Goal: Contribute content: Add original content to the website for others to see

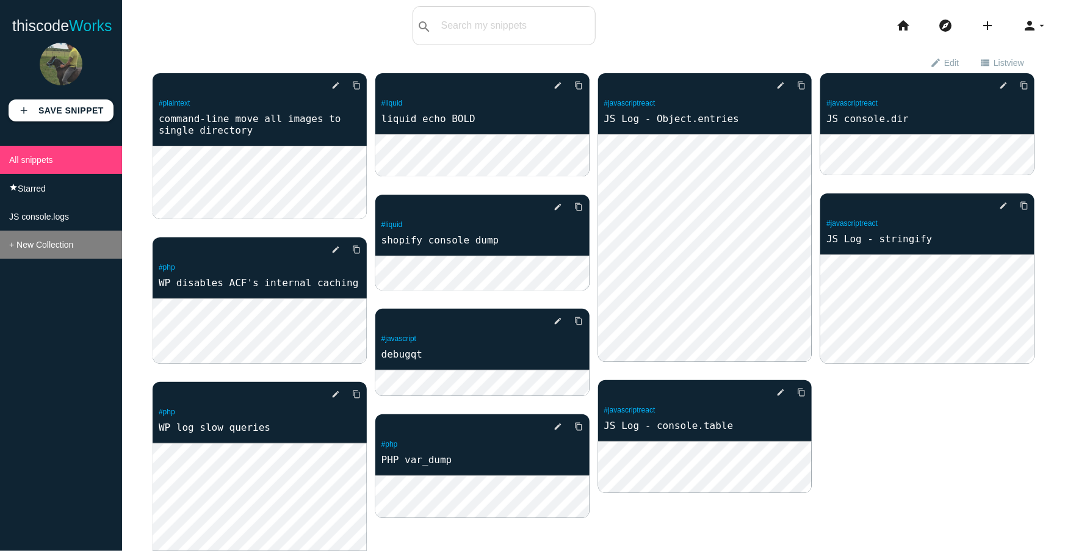
click at [45, 241] on span "+ New Collection" at bounding box center [41, 245] width 64 height 10
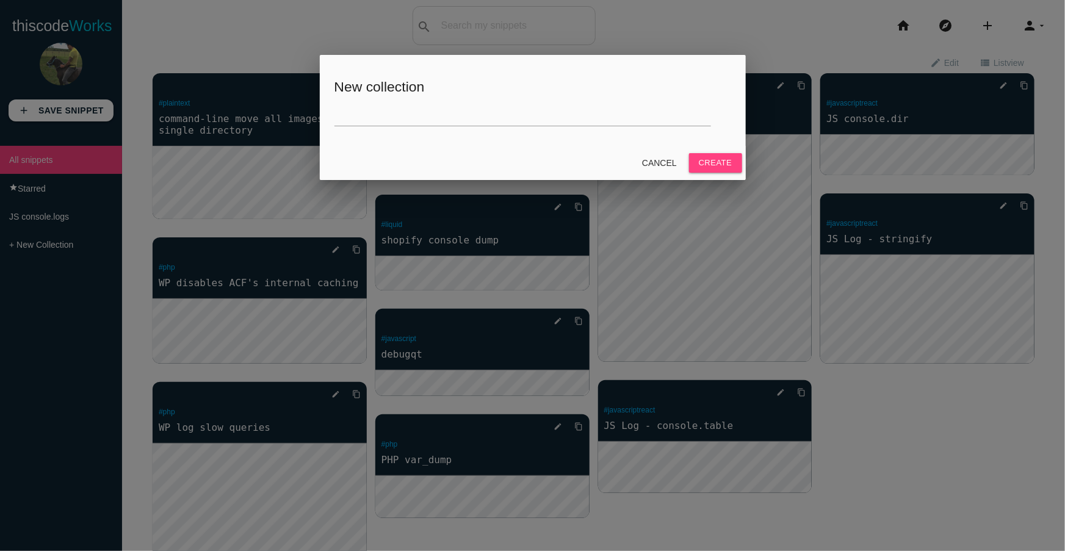
click at [410, 112] on input "text" at bounding box center [523, 113] width 377 height 26
type input "command-line"
click at [705, 161] on button "Create" at bounding box center [715, 163] width 53 height 20
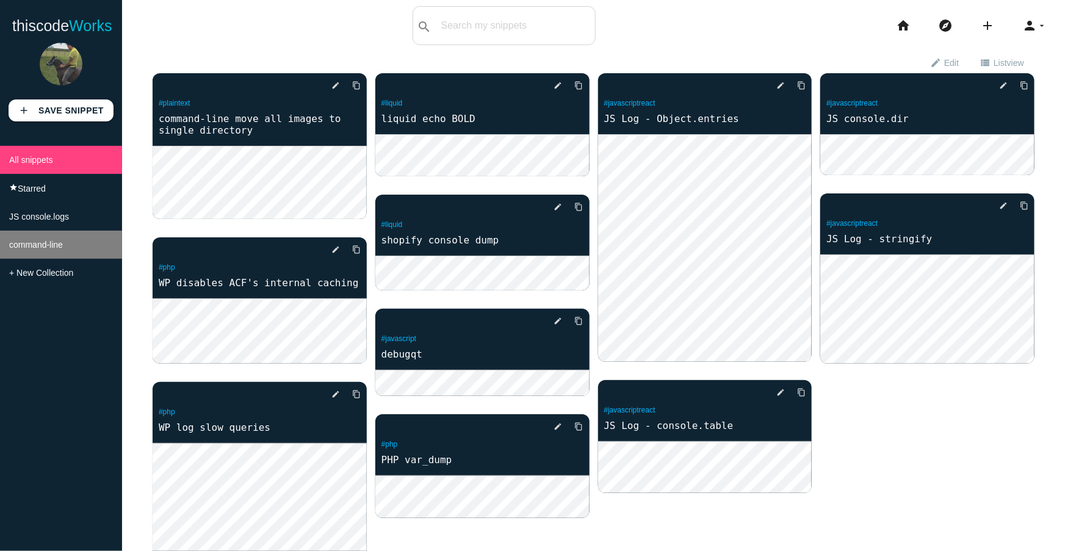
click at [63, 245] on span "command-line" at bounding box center [36, 245] width 54 height 10
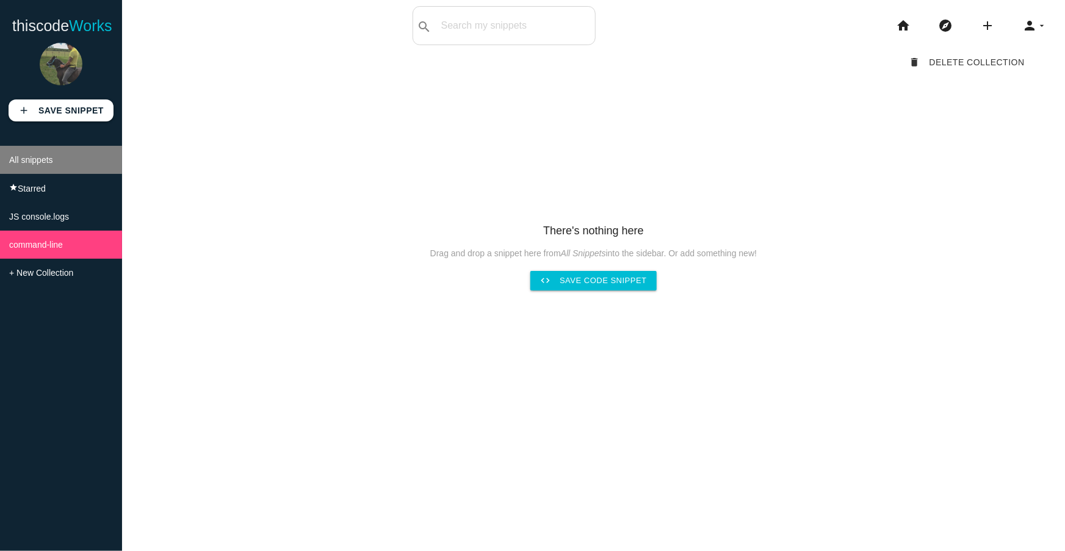
click at [41, 158] on span "All snippets" at bounding box center [31, 160] width 44 height 10
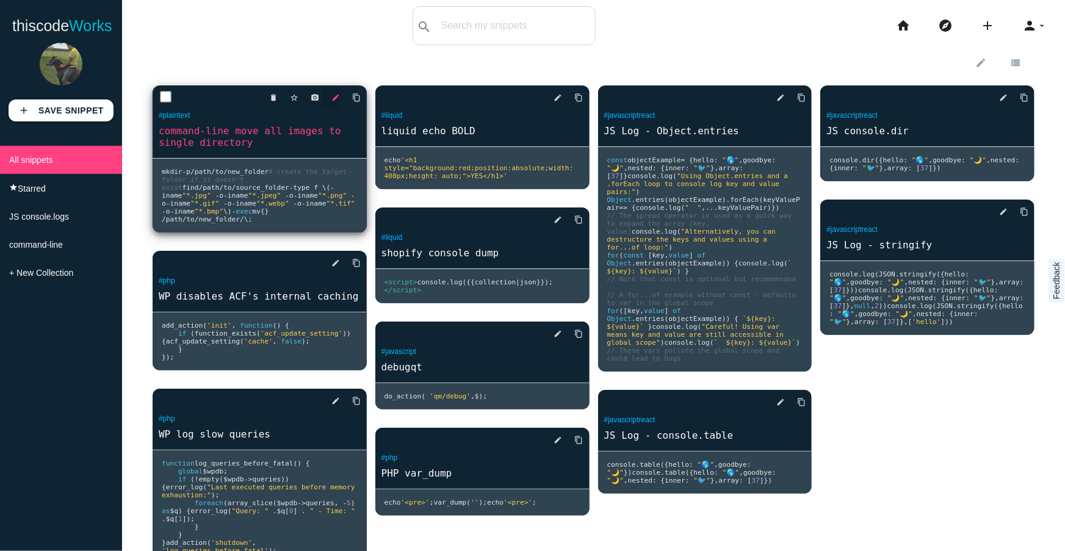
click at [337, 96] on icon "edit" at bounding box center [336, 98] width 9 height 22
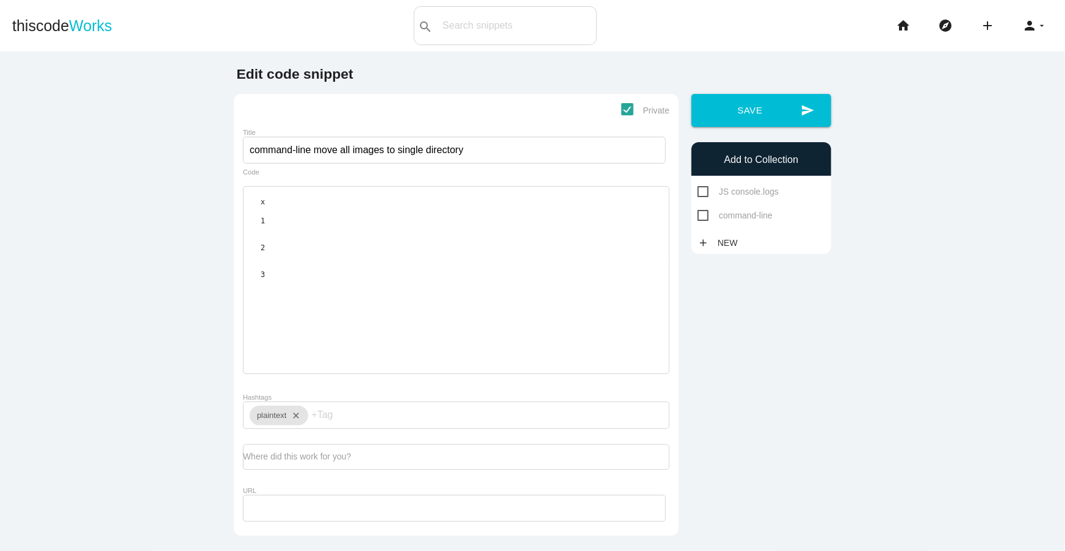
click at [337, 402] on input "Hashtags" at bounding box center [347, 415] width 73 height 26
type input "command-line"
click at [297, 406] on icon "close" at bounding box center [293, 416] width 15 height 20
click at [701, 216] on span "command-line" at bounding box center [735, 215] width 75 height 15
click at [701, 216] on input "command-line" at bounding box center [702, 212] width 8 height 8
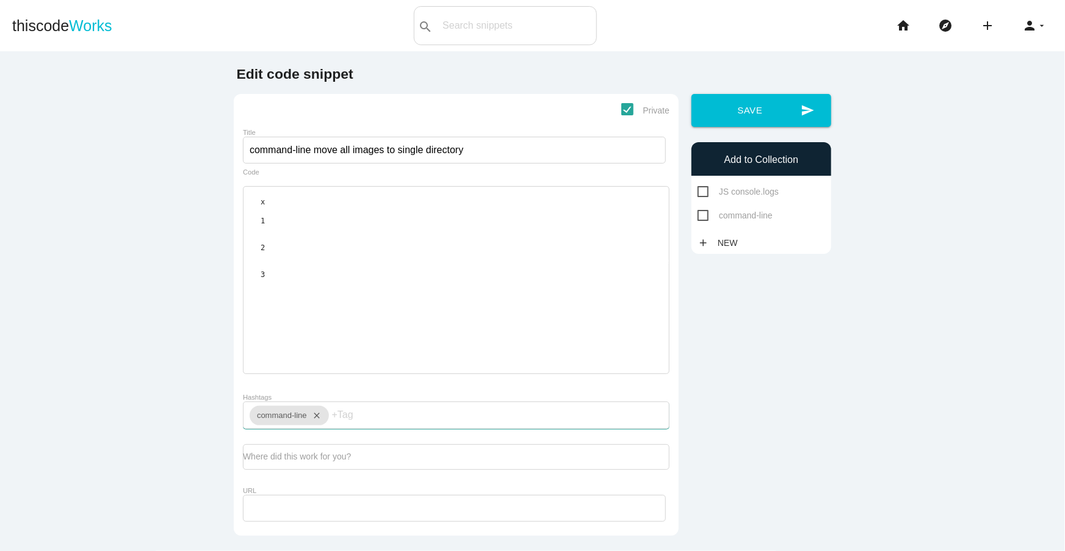
checkbox input "true"
click at [749, 120] on button "send Save" at bounding box center [762, 110] width 140 height 33
